Goal: Task Accomplishment & Management: Complete application form

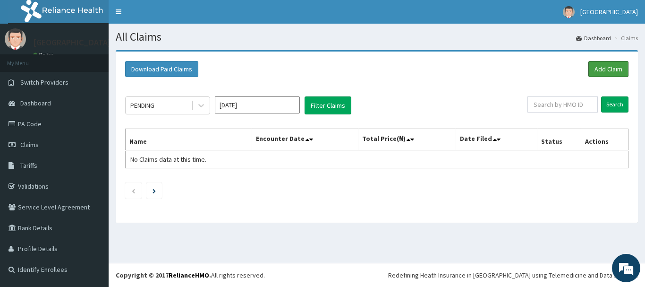
click at [609, 73] on link "Add Claim" at bounding box center [608, 69] width 40 height 16
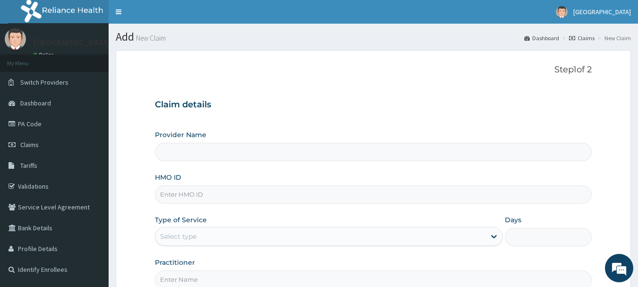
scroll to position [47, 0]
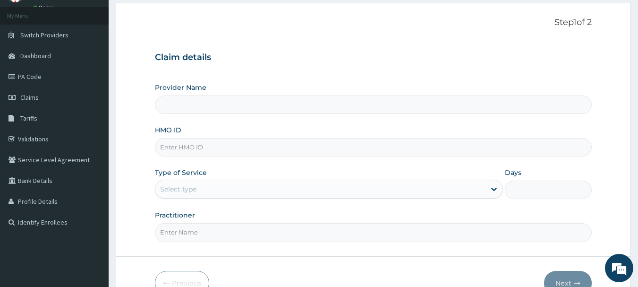
type input "[GEOGRAPHIC_DATA]"
click at [216, 146] on input "HMO ID" at bounding box center [373, 147] width 437 height 18
paste input "ANV/10031/A"
type input "ANV/10031/A"
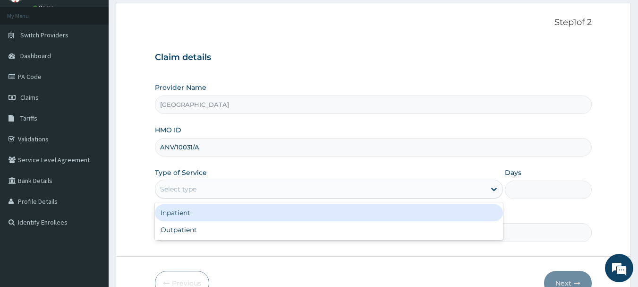
click at [232, 186] on div "Select type" at bounding box center [320, 188] width 330 height 15
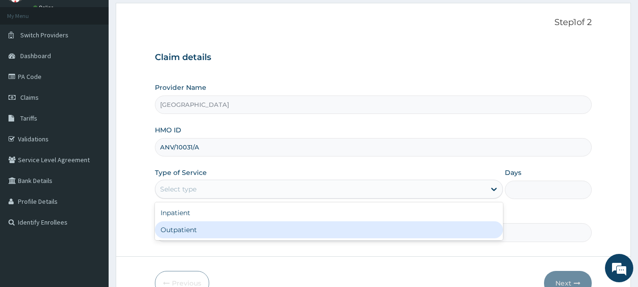
click at [218, 230] on div "Outpatient" at bounding box center [329, 229] width 348 height 17
type input "1"
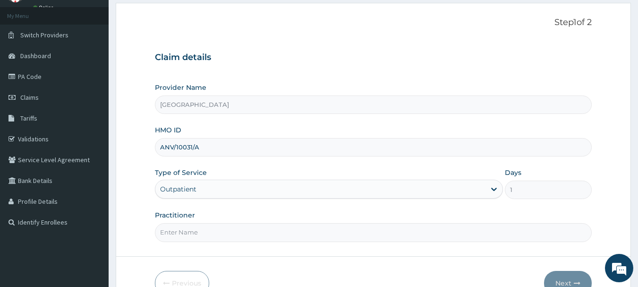
scroll to position [94, 0]
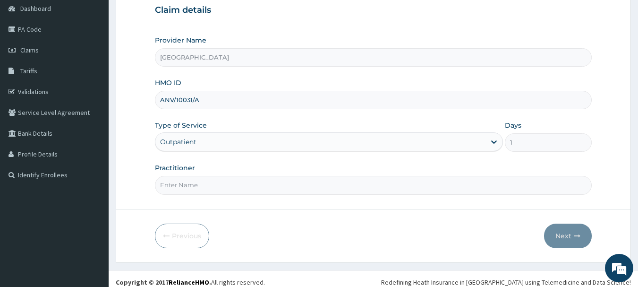
click at [238, 190] on input "Practitioner" at bounding box center [373, 185] width 437 height 18
type input "Dr Adiele"
click at [559, 237] on button "Next" at bounding box center [568, 235] width 48 height 25
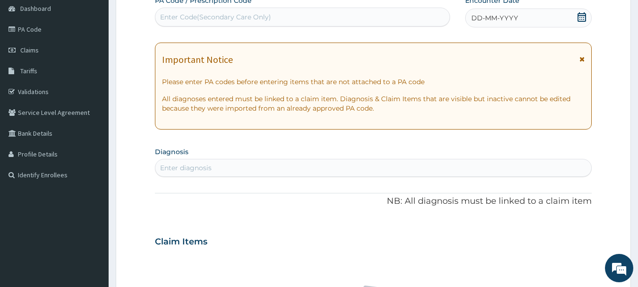
click at [275, 164] on div "Enter diagnosis" at bounding box center [373, 167] width 436 height 15
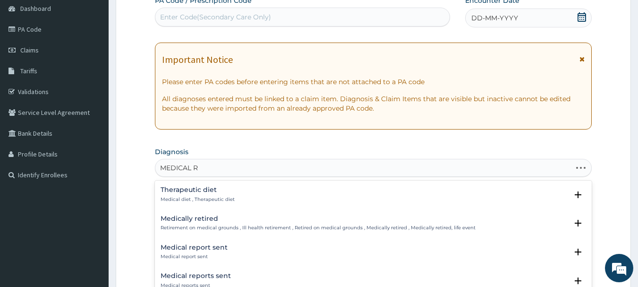
type input "MEDICAL RE"
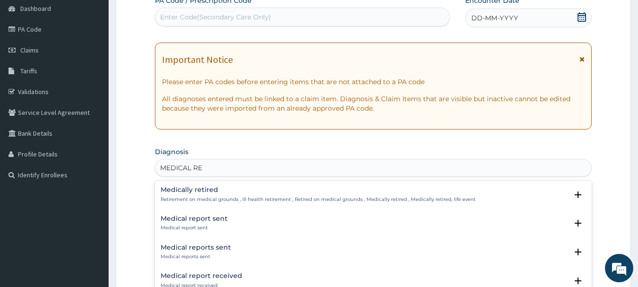
click at [253, 225] on div "Medical report sent Medical report sent" at bounding box center [374, 223] width 426 height 17
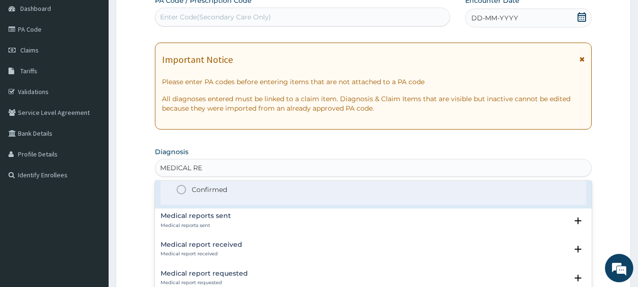
scroll to position [47, 0]
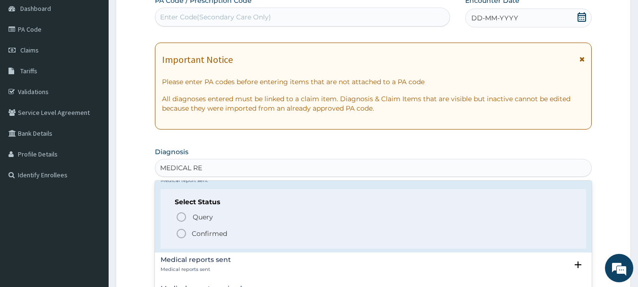
click at [182, 235] on icon "status option filled" at bounding box center [181, 233] width 11 height 11
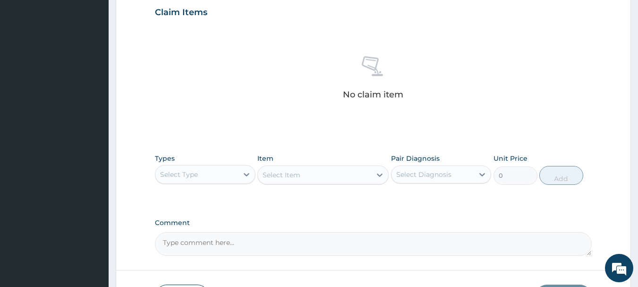
scroll to position [330, 0]
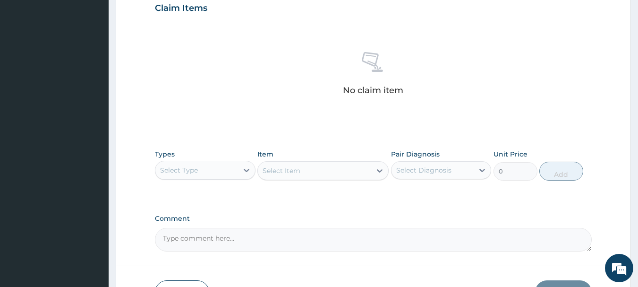
click at [242, 168] on icon at bounding box center [246, 169] width 9 height 9
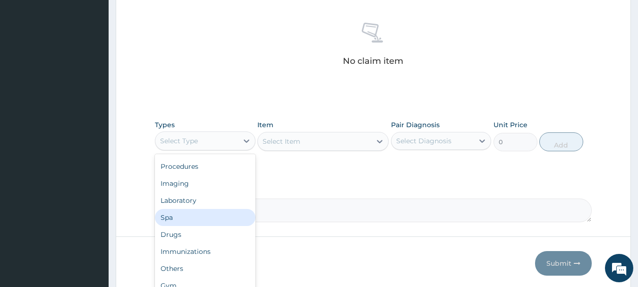
scroll to position [394, 0]
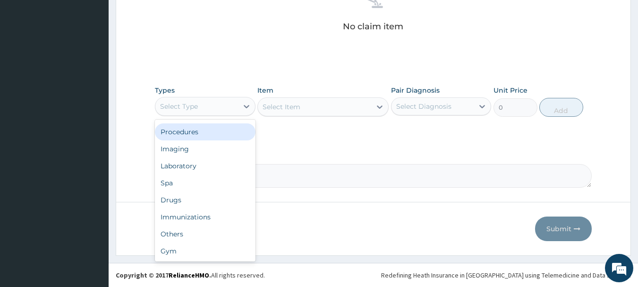
click at [190, 134] on div "Procedures" at bounding box center [205, 131] width 101 height 17
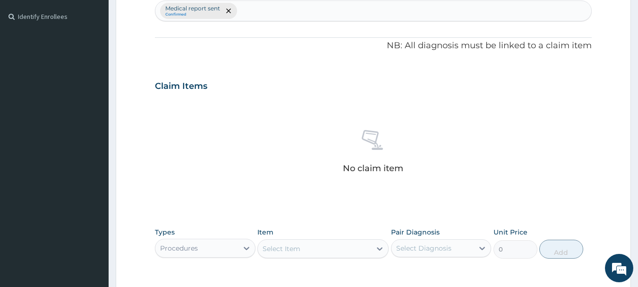
scroll to position [111, 0]
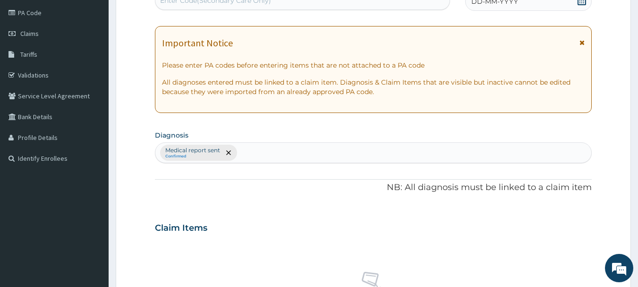
click at [302, 153] on div "Medical report sent Confirmed" at bounding box center [373, 153] width 436 height 20
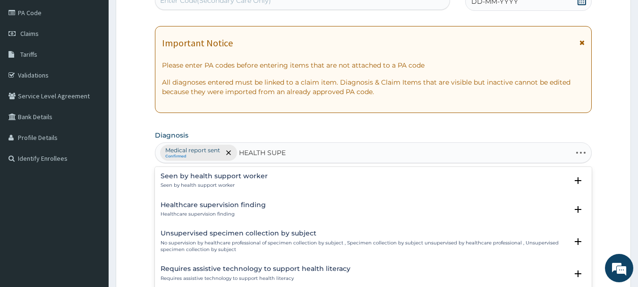
type input "HEALTH SUPER"
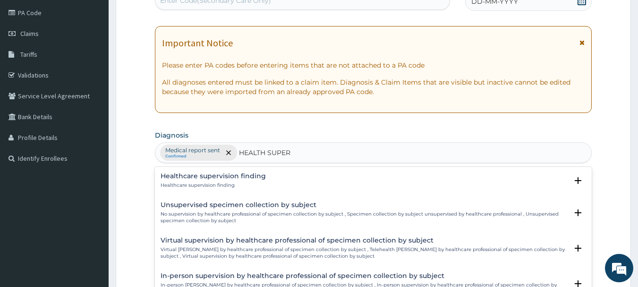
click at [213, 182] on p "Healthcare supervision finding" at bounding box center [213, 185] width 105 height 7
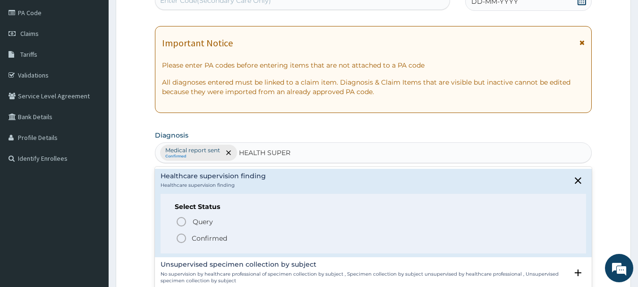
click at [178, 242] on icon "status option filled" at bounding box center [181, 237] width 11 height 11
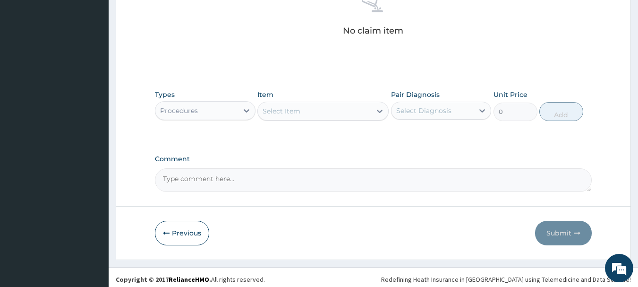
scroll to position [394, 0]
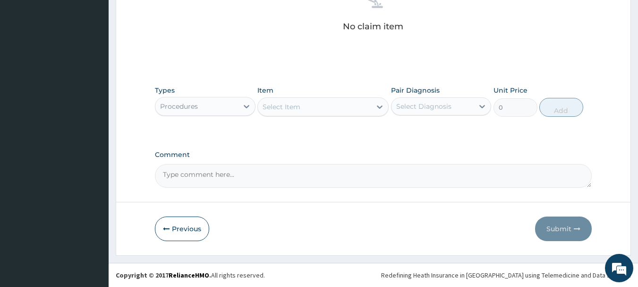
click at [342, 111] on div "Select Item" at bounding box center [314, 106] width 113 height 15
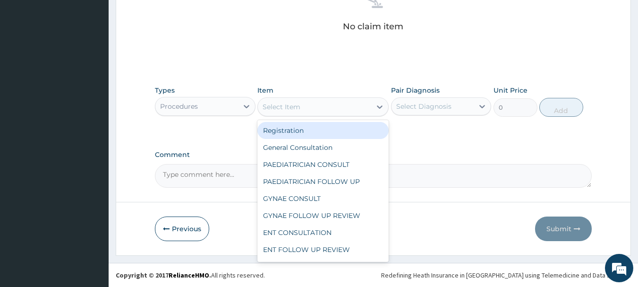
click at [316, 131] on div "Registration" at bounding box center [322, 130] width 131 height 17
type input "2000"
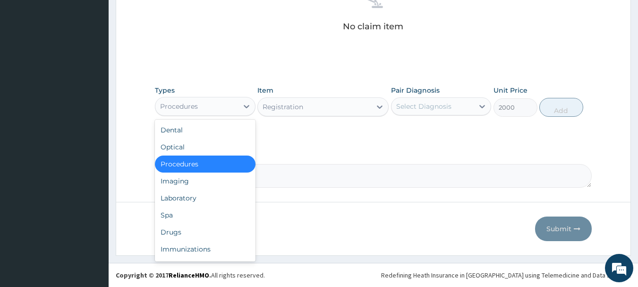
click at [205, 108] on div "Procedures" at bounding box center [196, 106] width 83 height 15
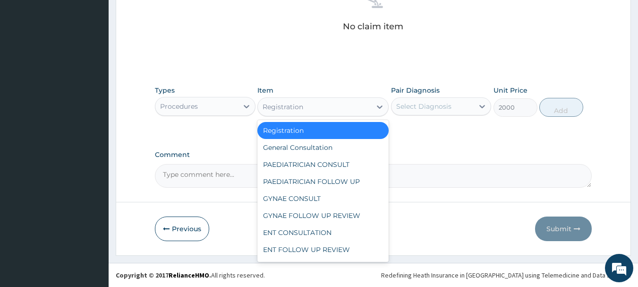
click at [294, 106] on div "Registration" at bounding box center [282, 106] width 41 height 9
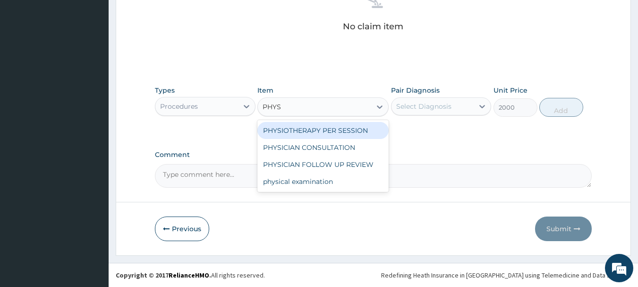
type input "PHYSI"
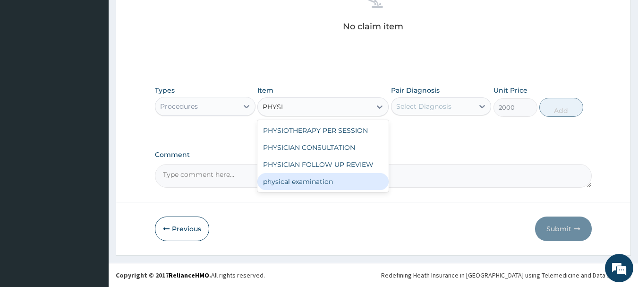
click at [307, 186] on div "physical examination" at bounding box center [322, 181] width 131 height 17
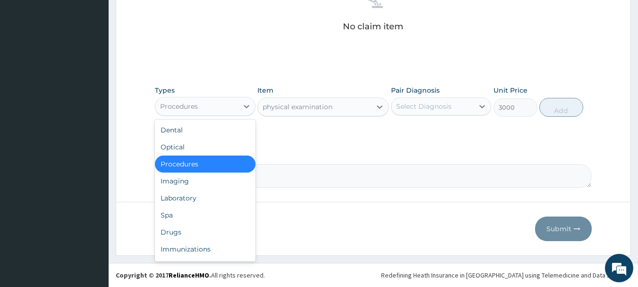
click at [244, 104] on icon at bounding box center [246, 105] width 9 height 9
click at [186, 195] on div "Laboratory" at bounding box center [205, 197] width 101 height 17
type input "0"
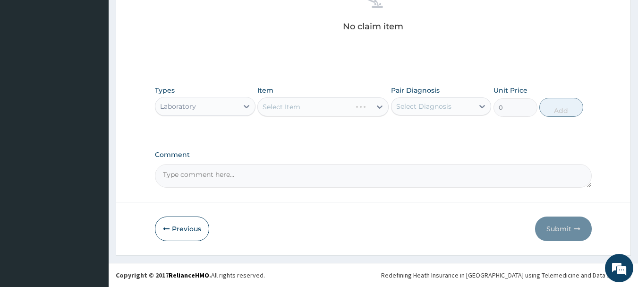
click at [295, 107] on div "Select Item" at bounding box center [322, 106] width 131 height 19
click at [322, 109] on div "Select Item" at bounding box center [314, 106] width 113 height 15
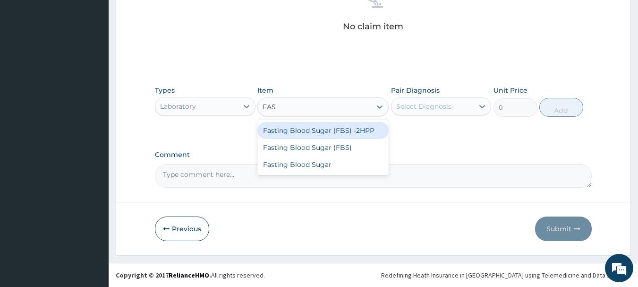
type input "FAST"
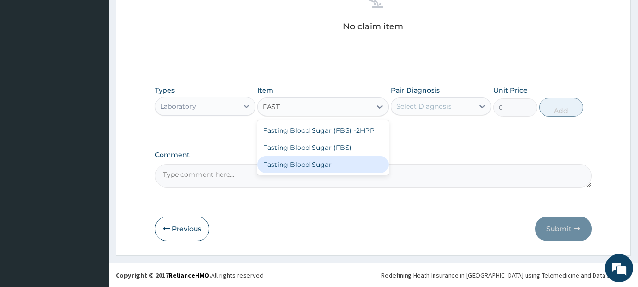
click at [324, 163] on div "Fasting Blood Sugar" at bounding box center [322, 164] width 131 height 17
type input "1500"
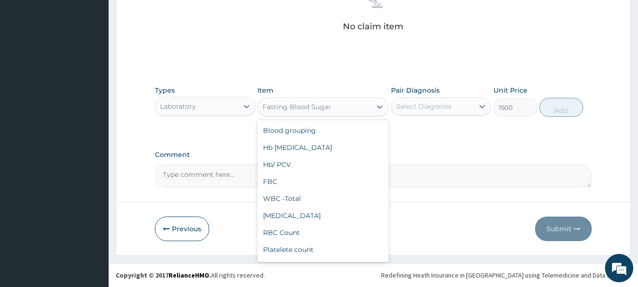
click at [328, 107] on div "Fasting Blood Sugar" at bounding box center [296, 106] width 68 height 9
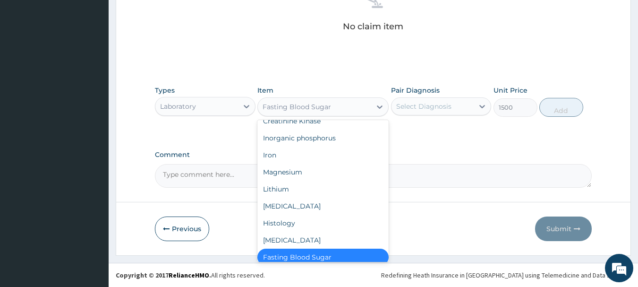
click at [328, 107] on div "Fasting Blood Sugar" at bounding box center [296, 106] width 68 height 9
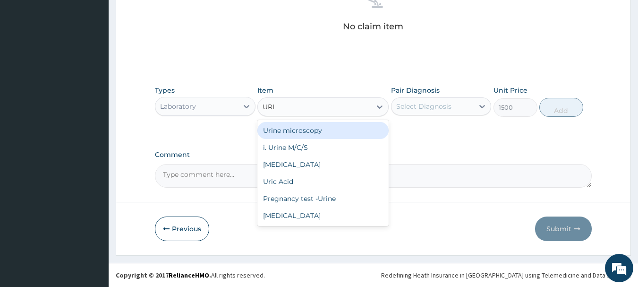
type input "URIN"
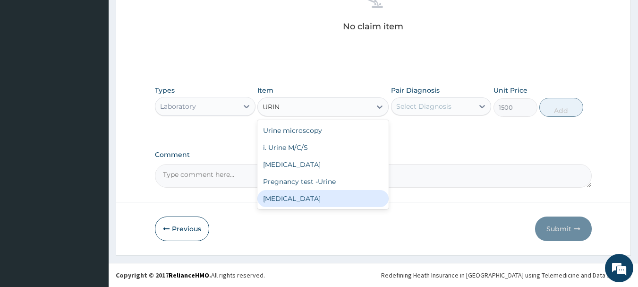
click at [283, 198] on div "Urinalysis" at bounding box center [322, 198] width 131 height 17
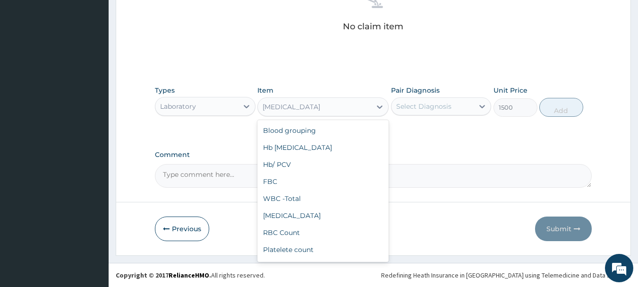
click at [310, 109] on div "Urinalysis" at bounding box center [314, 106] width 113 height 15
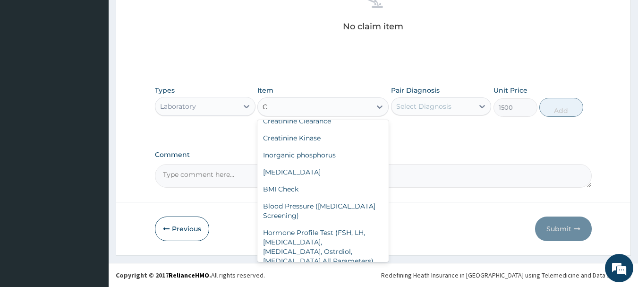
scroll to position [0, 0]
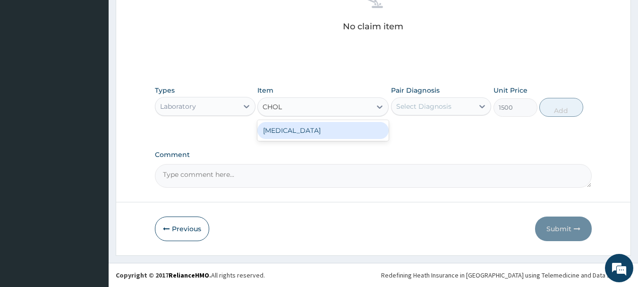
type input "CHOLE"
click at [296, 132] on div "Cholesterol" at bounding box center [322, 130] width 131 height 17
type input "3000"
